Goal: Task Accomplishment & Management: Use online tool/utility

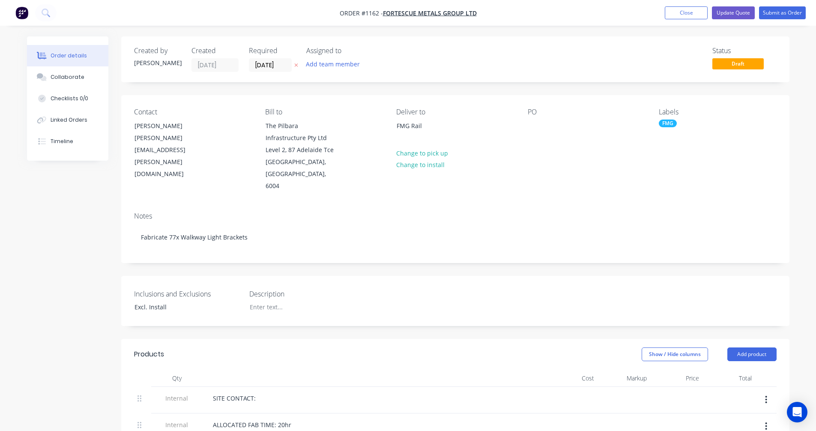
scroll to position [286, 0]
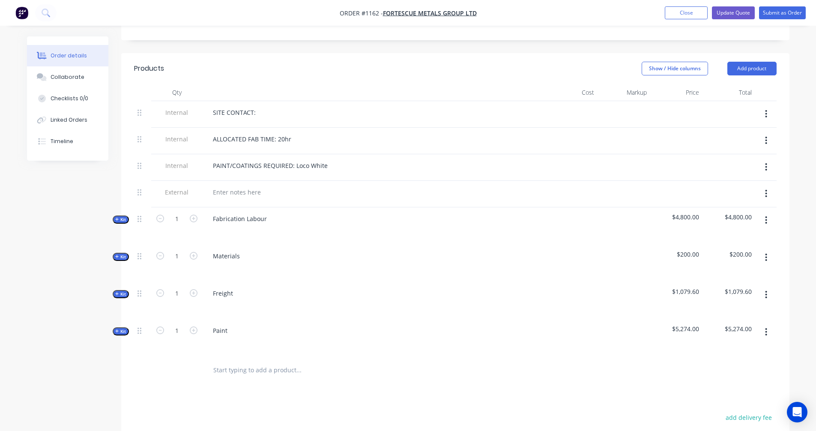
click at [20, 12] on img "button" at bounding box center [21, 12] width 13 height 13
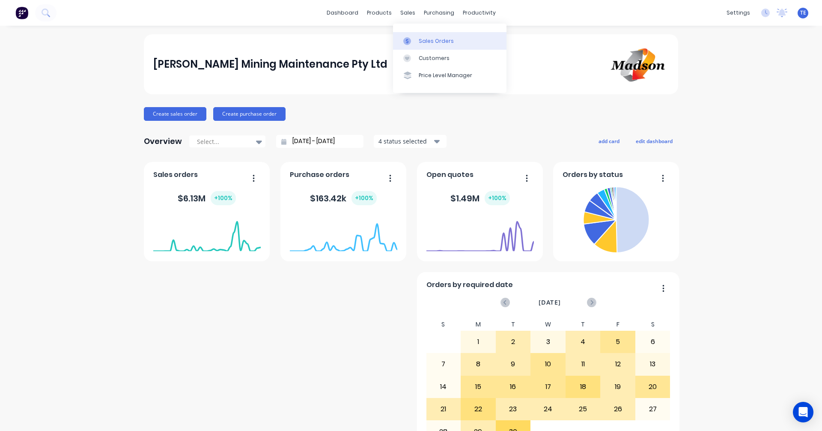
click at [435, 45] on link "Sales Orders" at bounding box center [449, 40] width 113 height 17
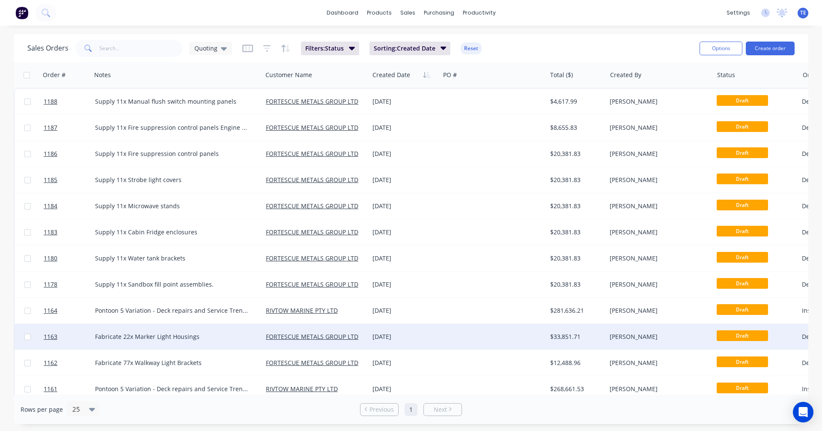
click at [244, 340] on div "Fabricate 22x Marker Light Housings" at bounding box center [173, 336] width 156 height 9
click at [438, 332] on div "[DATE]" at bounding box center [404, 337] width 71 height 26
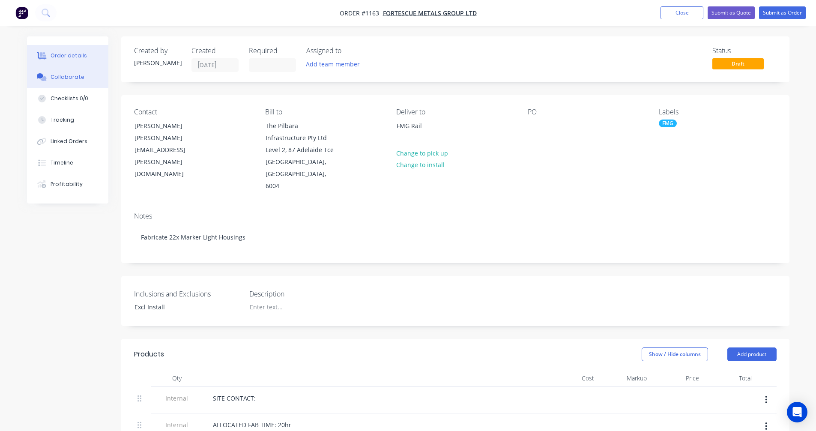
click at [73, 78] on div "Collaborate" at bounding box center [68, 77] width 34 height 8
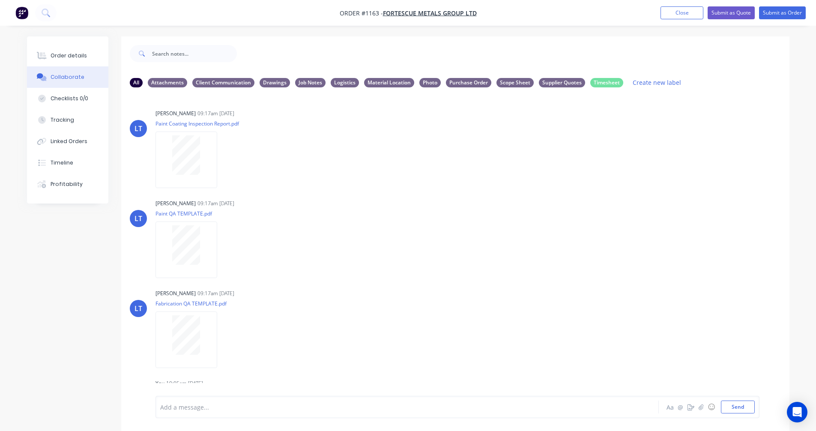
scroll to position [156, 0]
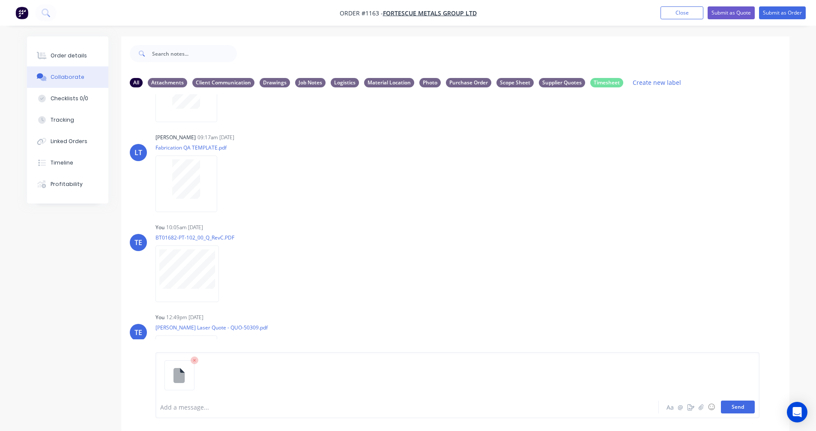
click at [735, 409] on button "Send" at bounding box center [738, 406] width 34 height 13
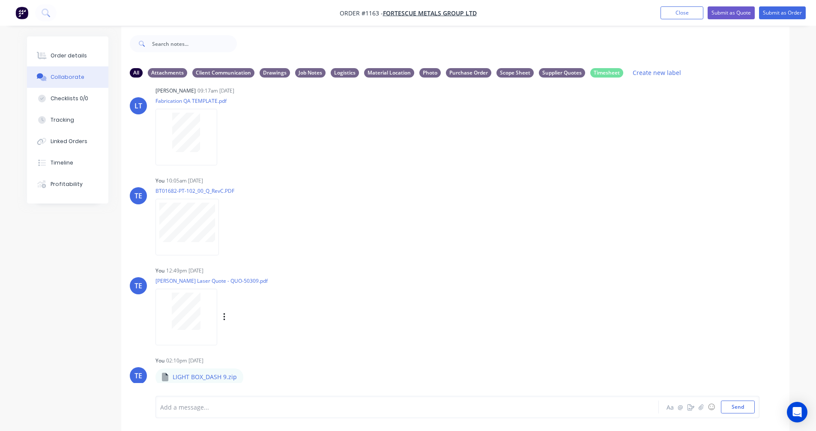
scroll to position [13, 0]
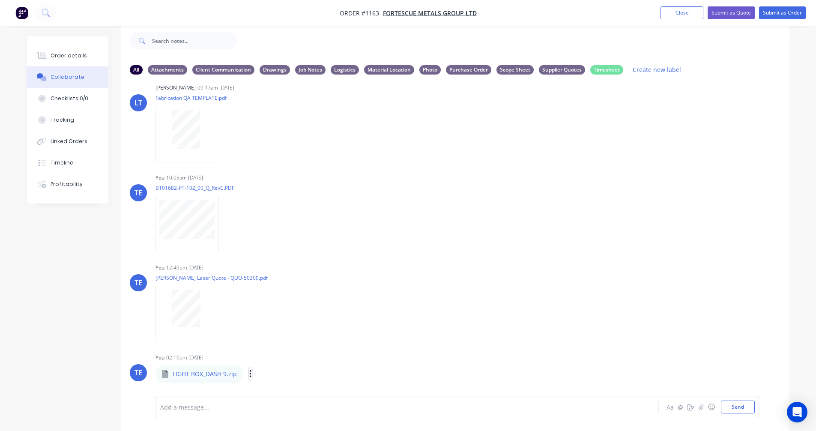
click at [249, 372] on icon "button" at bounding box center [250, 374] width 3 height 10
click at [282, 334] on button "Labels" at bounding box center [306, 332] width 96 height 19
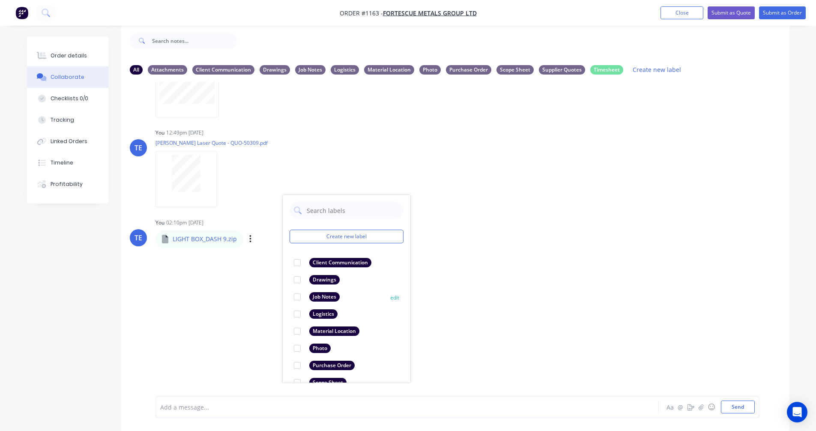
scroll to position [50, 0]
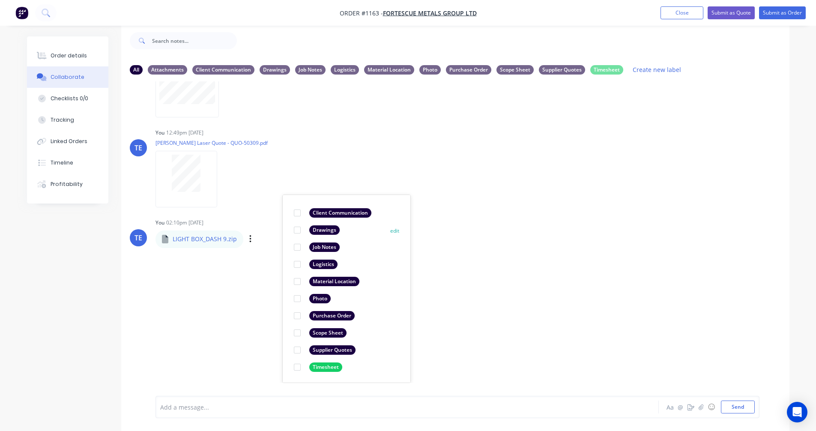
click at [318, 227] on div "Drawings" at bounding box center [324, 229] width 30 height 9
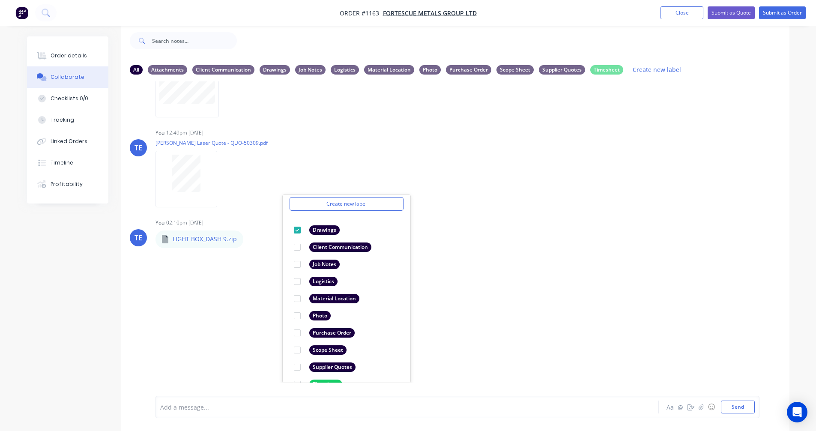
click at [485, 306] on div "LT [PERSON_NAME] 09:17am [DATE] Paint Coating Inspection Report.pdf Labels Down…" at bounding box center [455, 231] width 668 height 301
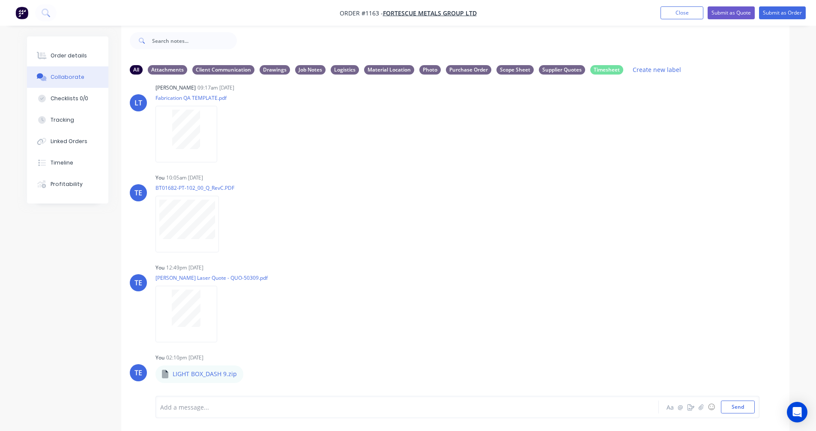
scroll to position [193, 0]
click at [54, 49] on button "Order details" at bounding box center [67, 55] width 81 height 21
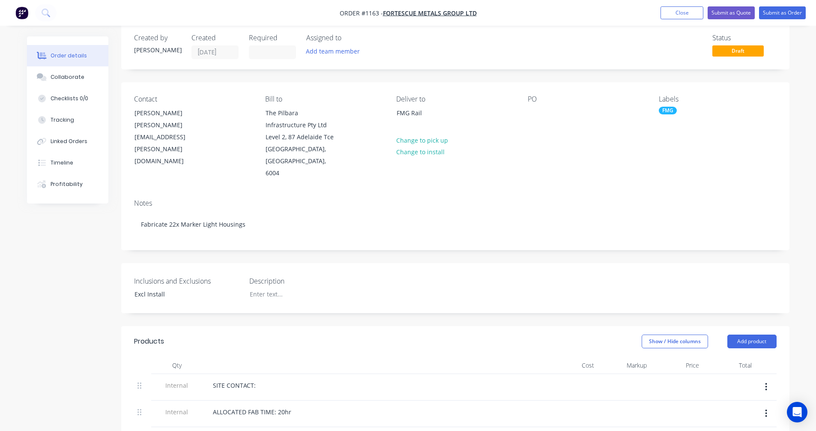
click at [21, 15] on img "button" at bounding box center [21, 12] width 13 height 13
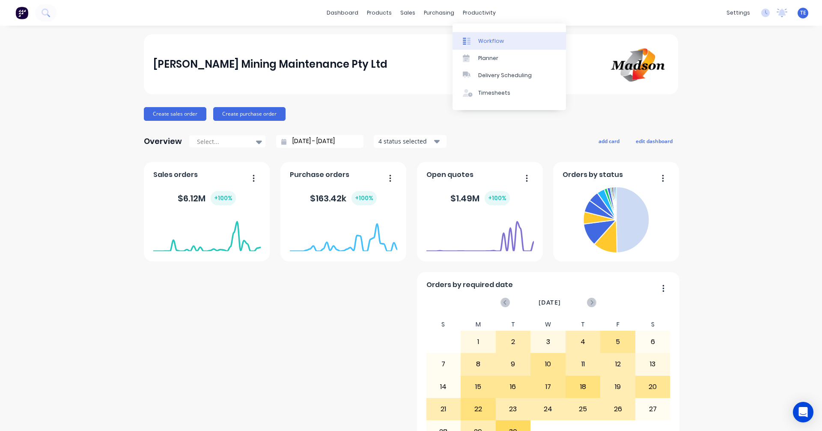
click at [483, 40] on div "Workflow" at bounding box center [491, 41] width 26 height 8
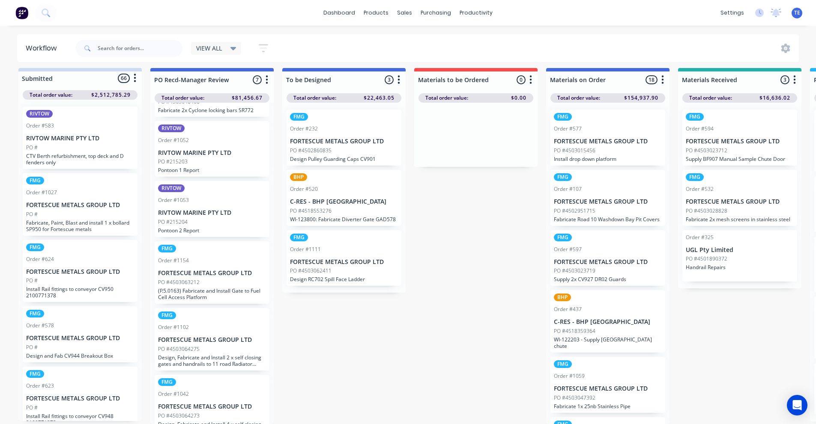
scroll to position [123, 0]
